Goal: Transaction & Acquisition: Purchase product/service

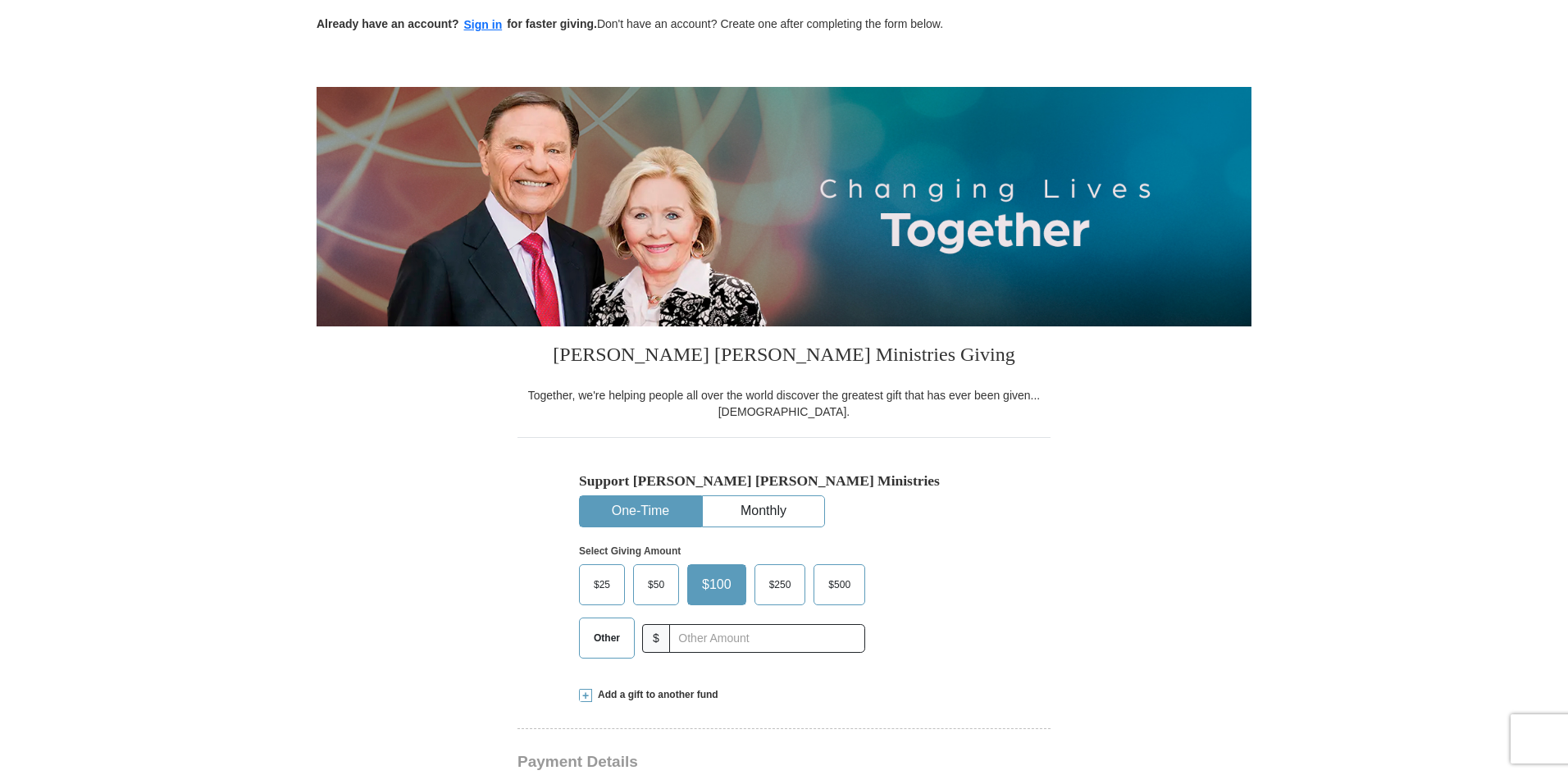
scroll to position [137, 0]
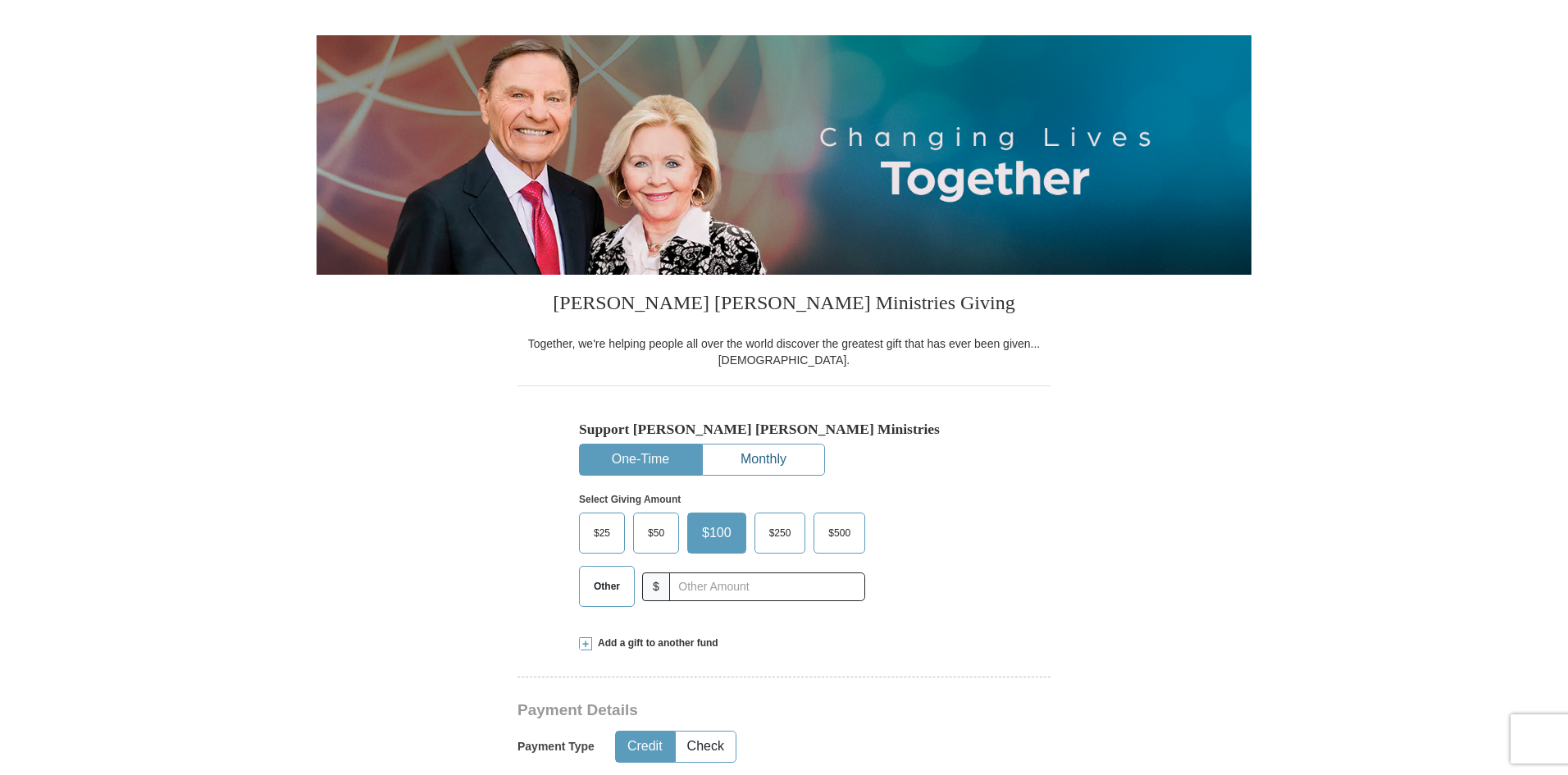
click at [721, 452] on button "Monthly" at bounding box center [764, 460] width 122 height 30
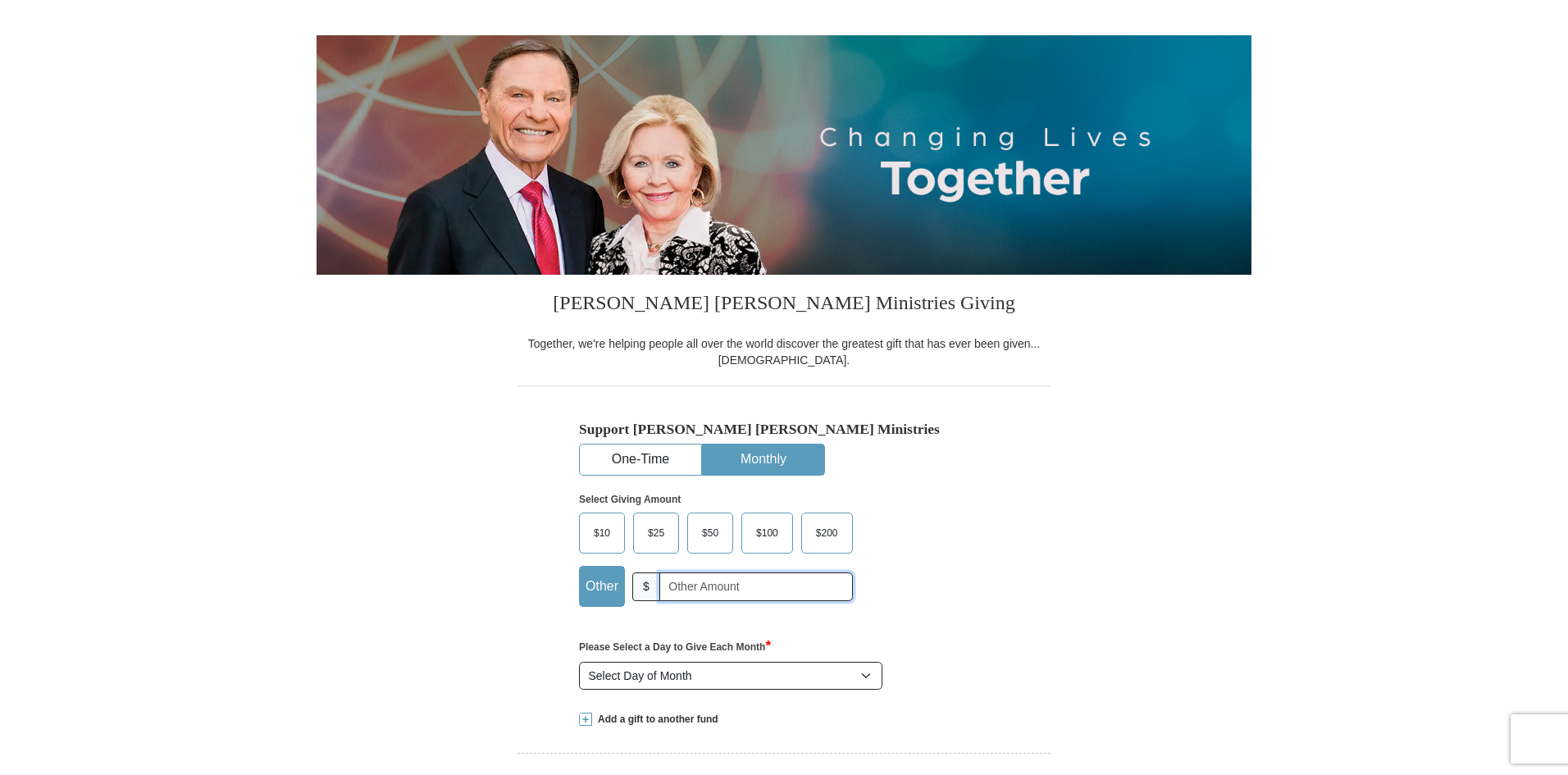
click at [731, 586] on input "text" at bounding box center [756, 587] width 193 height 29
type input "000000000000000000000000000000000000"
click at [700, 677] on select "Select Day of Month 1 2 3 4 5 6 7 8 9 10 11 12 13 14 15 16 17 18 19 20 21 22 23…" at bounding box center [730, 676] width 303 height 28
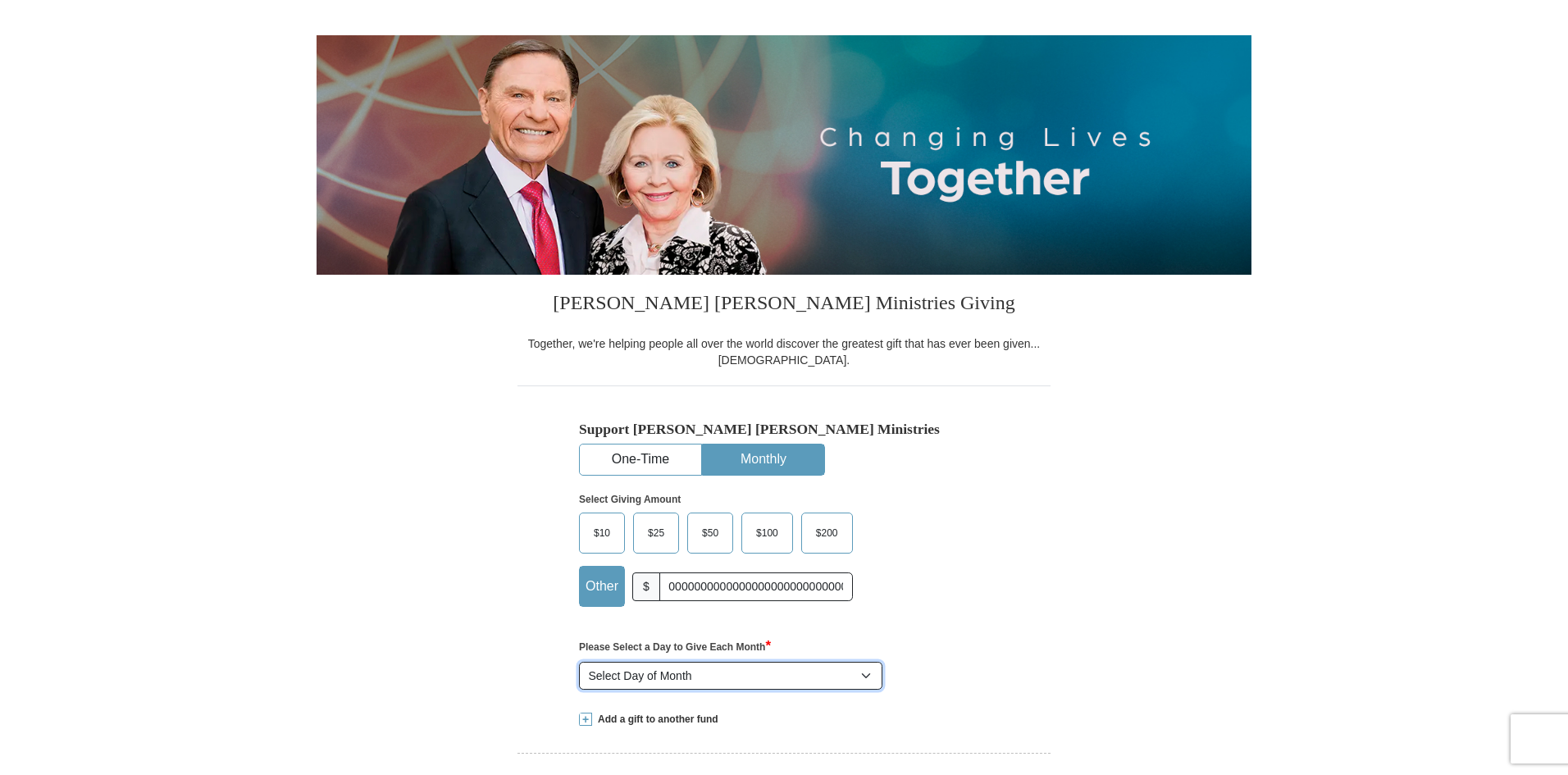
click at [701, 679] on select "Select Day of Month 1 2 3 4 5 6 7 8 9 10 11 12 13 14 15 16 17 18 19 20 21 22 23…" at bounding box center [730, 676] width 303 height 28
click at [696, 670] on select "Select Day of Month 1 2 3 4 5 6 7 8 9 10 11 12 13 14 15 16 17 18 19 20 21 22 23…" at bounding box center [730, 676] width 303 height 28
click at [997, 556] on div "Support [PERSON_NAME] [PERSON_NAME] Ministries One-Time Monthly Select Giving A…" at bounding box center [784, 541] width 533 height 310
click at [651, 460] on button "One-Time" at bounding box center [641, 460] width 122 height 30
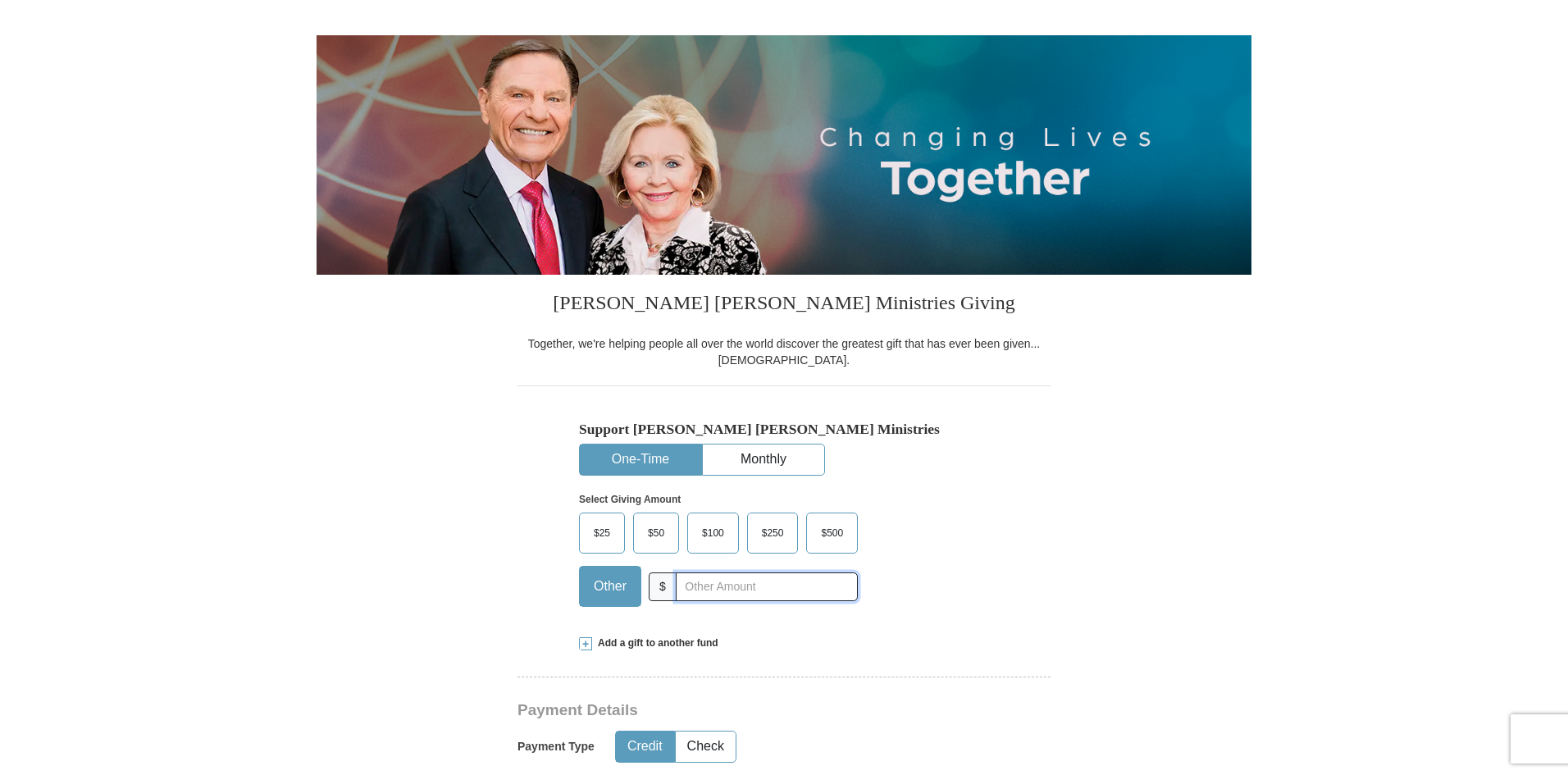
click at [742, 587] on input "text" at bounding box center [766, 587] width 182 height 29
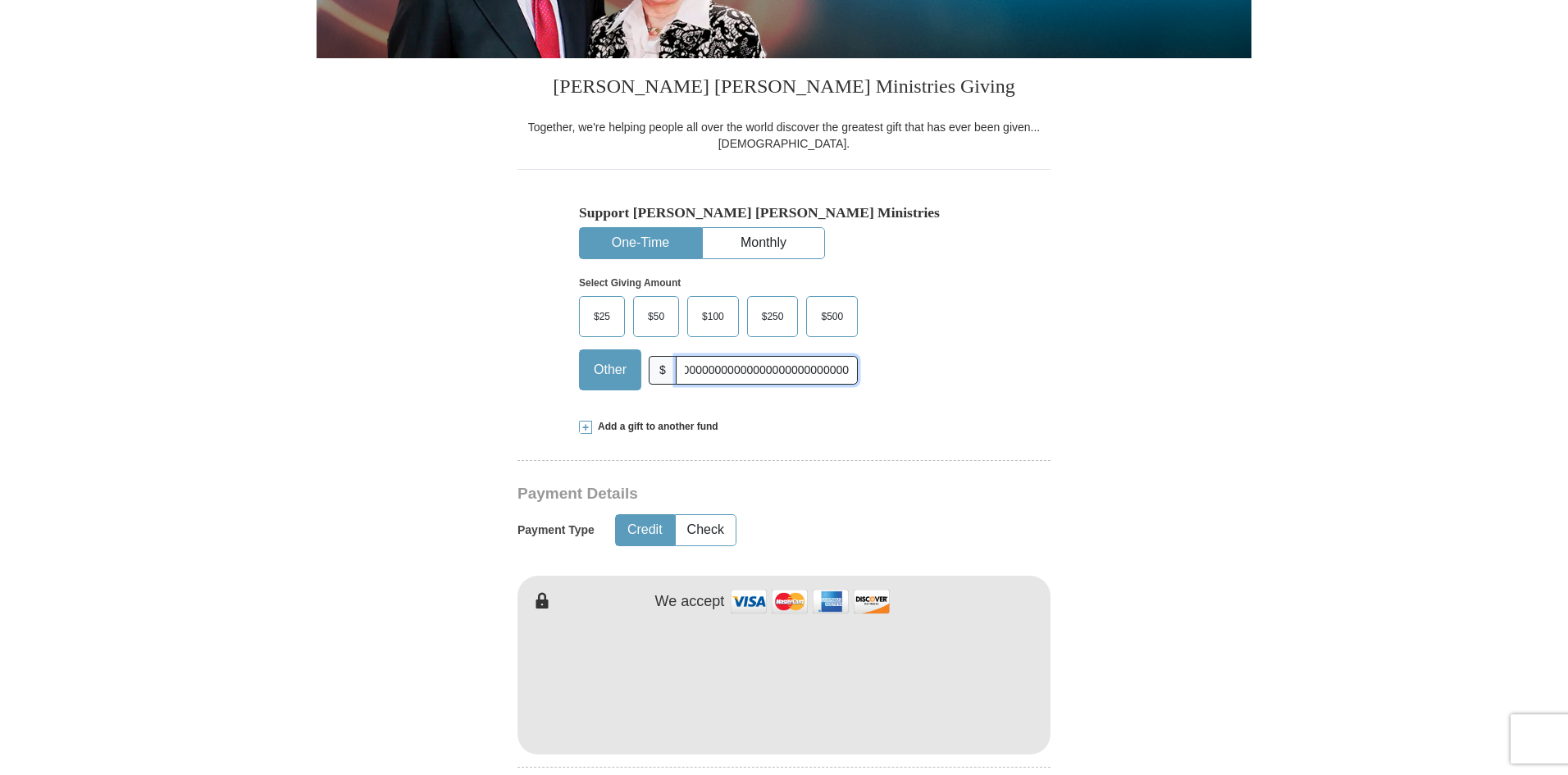
scroll to position [354, 0]
type input "0000000000000000000000000000000000"
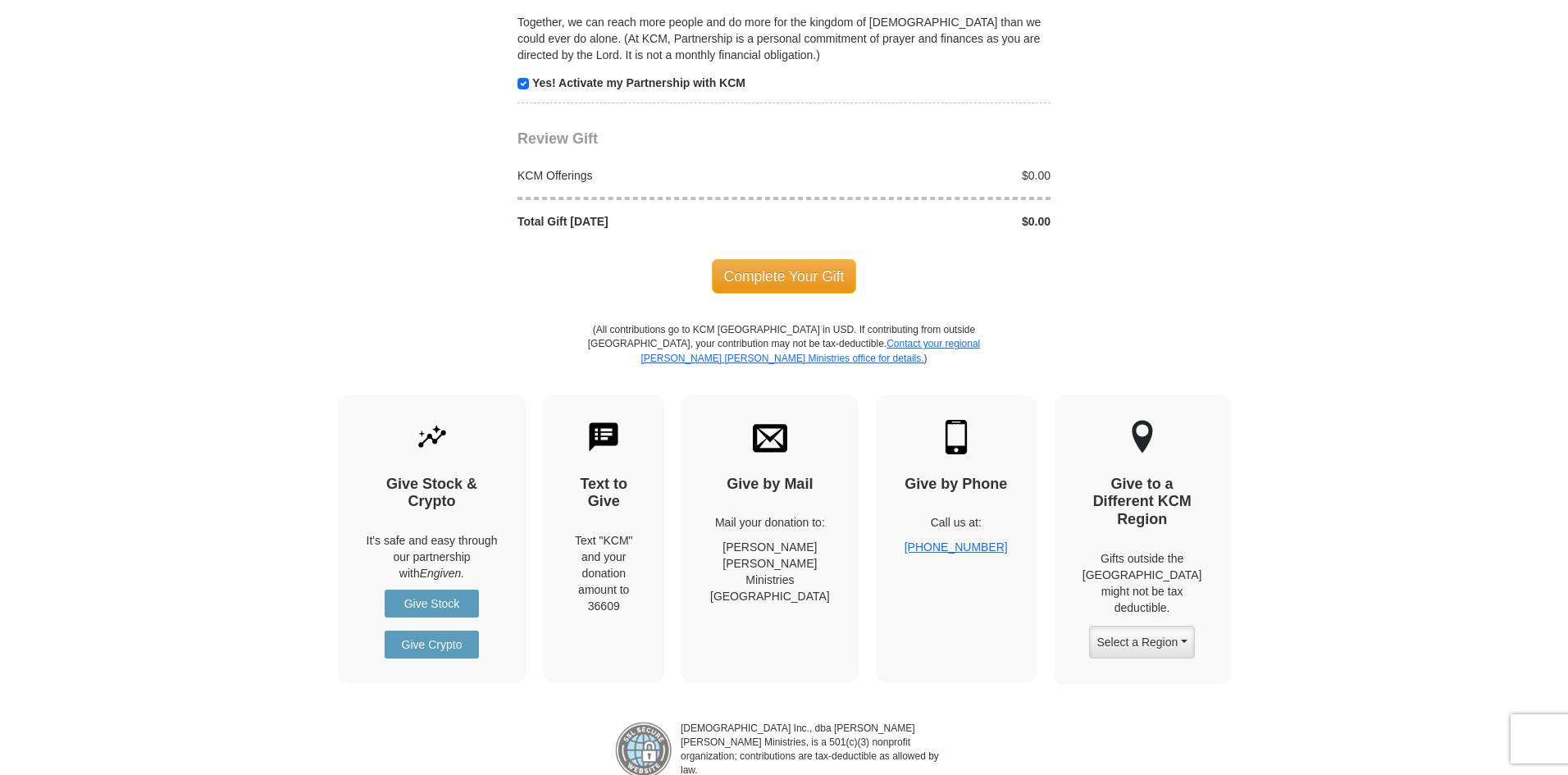
scroll to position [1683, 0]
